Goal: Find specific page/section: Find specific page/section

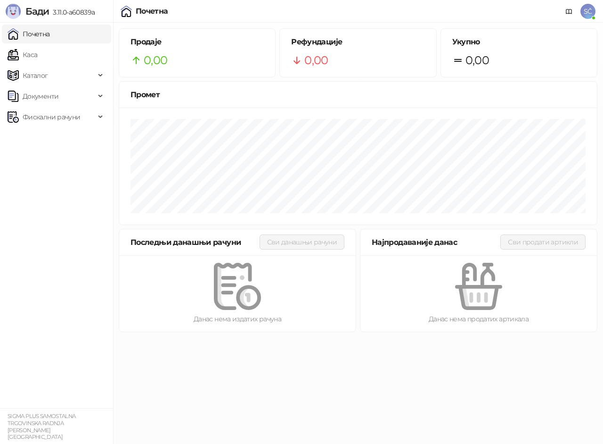
click at [35, 36] on link "Почетна" at bounding box center [29, 34] width 42 height 19
click at [162, 63] on span "0,00" at bounding box center [156, 60] width 24 height 18
click at [435, 241] on div "Најпродаваније данас" at bounding box center [436, 242] width 129 height 12
click at [56, 117] on span "Фискални рачуни" at bounding box center [52, 116] width 58 height 19
click at [52, 140] on link "Издати рачуни" at bounding box center [42, 137] width 63 height 19
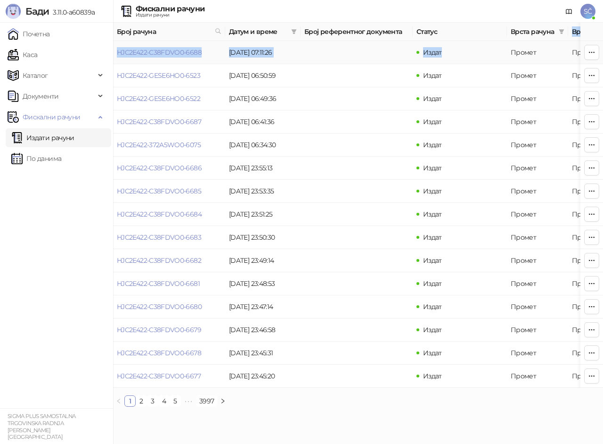
drag, startPoint x: 569, startPoint y: 33, endPoint x: 441, endPoint y: 61, distance: 131.2
click at [441, 61] on table "Број рачуна Датум и време Број референтног документа Статус Врста рачуна Врста …" at bounding box center [537, 205] width 848 height 365
click at [465, 62] on td "Издат" at bounding box center [460, 52] width 94 height 23
click at [56, 148] on ul "Издати рачуни По данима" at bounding box center [56, 147] width 113 height 43
click at [221, 403] on icon "right" at bounding box center [223, 401] width 6 height 6
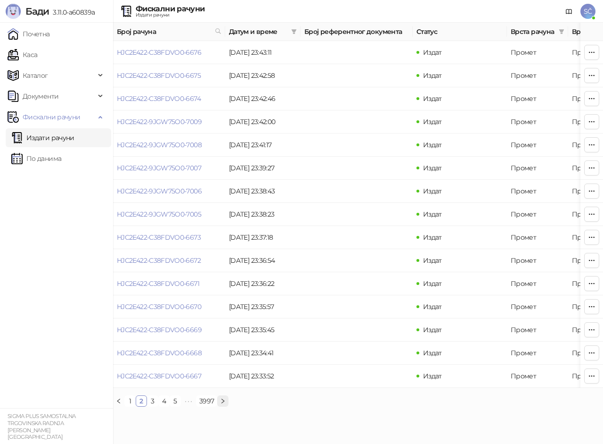
click at [221, 403] on icon "right" at bounding box center [223, 401] width 6 height 6
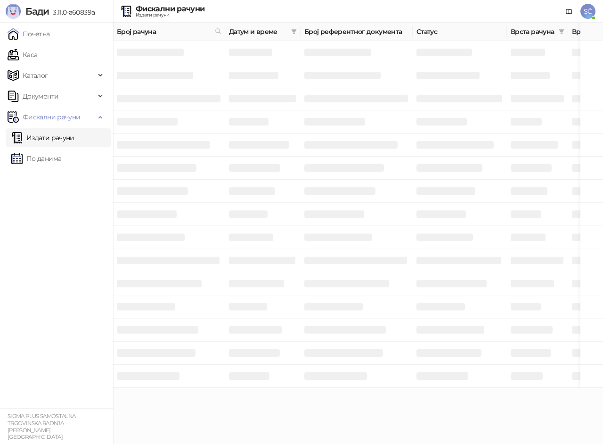
click at [221, 387] on html "Бади 3.11.0-a60839a Почетна Каса Каталог Документи Фискални рачуни Издати рачун…" at bounding box center [301, 193] width 603 height 387
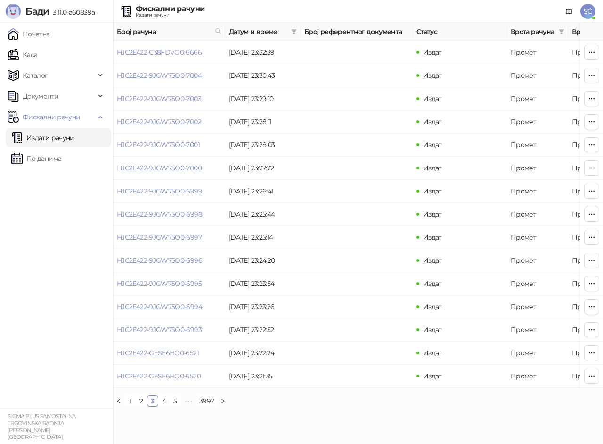
click at [221, 403] on icon "right" at bounding box center [223, 401] width 6 height 6
click at [221, 410] on html "Бади 3.11.0-a60839a Почетна Каса Каталог Документи Фискални рачуни Издати рачун…" at bounding box center [301, 207] width 603 height 414
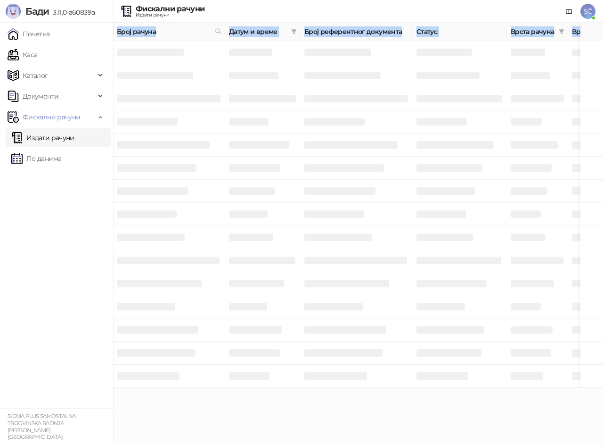
click at [221, 387] on html "Бади 3.11.0-a60839a Почетна Каса Каталог Документи Фискални рачуни Издати рачун…" at bounding box center [301, 193] width 603 height 387
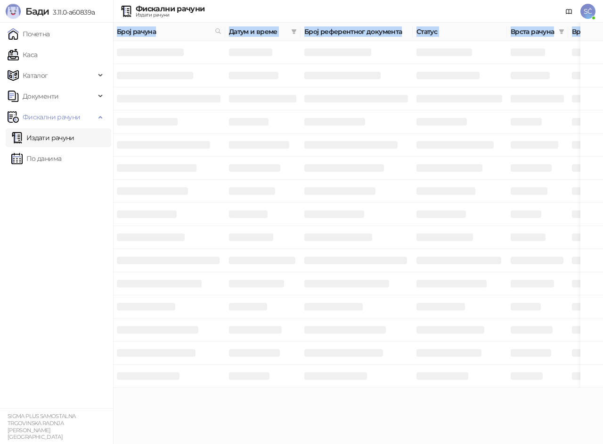
click at [221, 387] on html "Бади 3.11.0-a60839a Почетна Каса Каталог Документи Фискални рачуни Издати рачун…" at bounding box center [301, 193] width 603 height 387
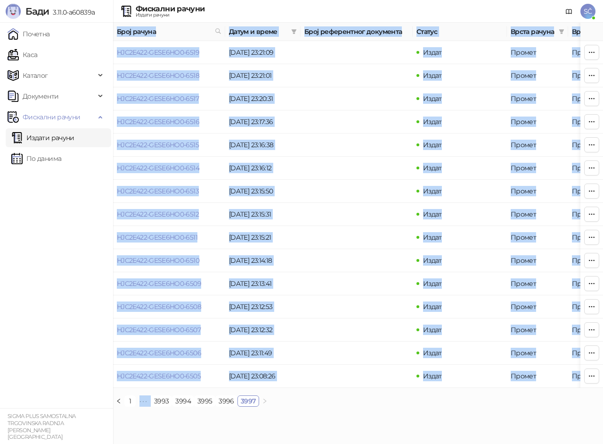
click at [221, 406] on link "3996" at bounding box center [226, 400] width 21 height 10
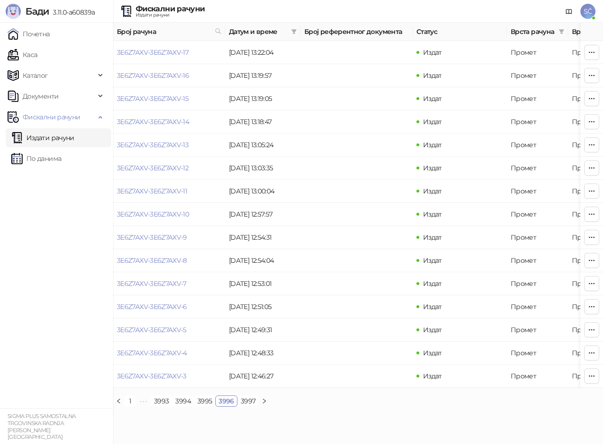
drag, startPoint x: 14, startPoint y: 191, endPoint x: 18, endPoint y: 201, distance: 10.3
click at [16, 197] on ul "Почетна [PERSON_NAME] Документи Фискални рачуни Издати рачуни По данима" at bounding box center [56, 215] width 113 height 385
click at [61, 158] on link "По данима" at bounding box center [36, 158] width 50 height 19
